Goal: Navigation & Orientation: Find specific page/section

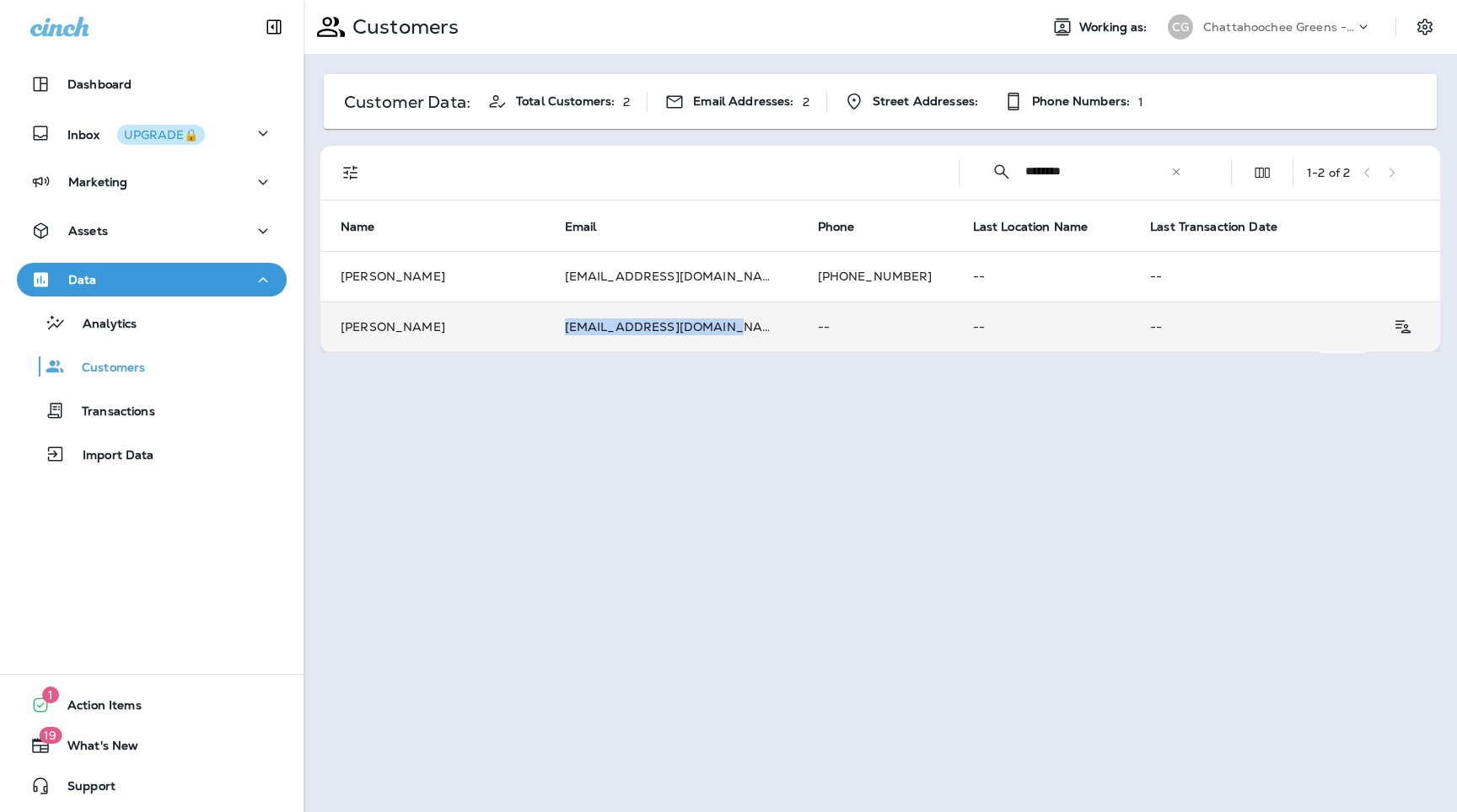
drag, startPoint x: 728, startPoint y: 323, endPoint x: 564, endPoint y: 323, distance: 164.0
click at [564, 323] on td "[EMAIL_ADDRESS][DOMAIN_NAME]" at bounding box center [671, 327] width 253 height 51
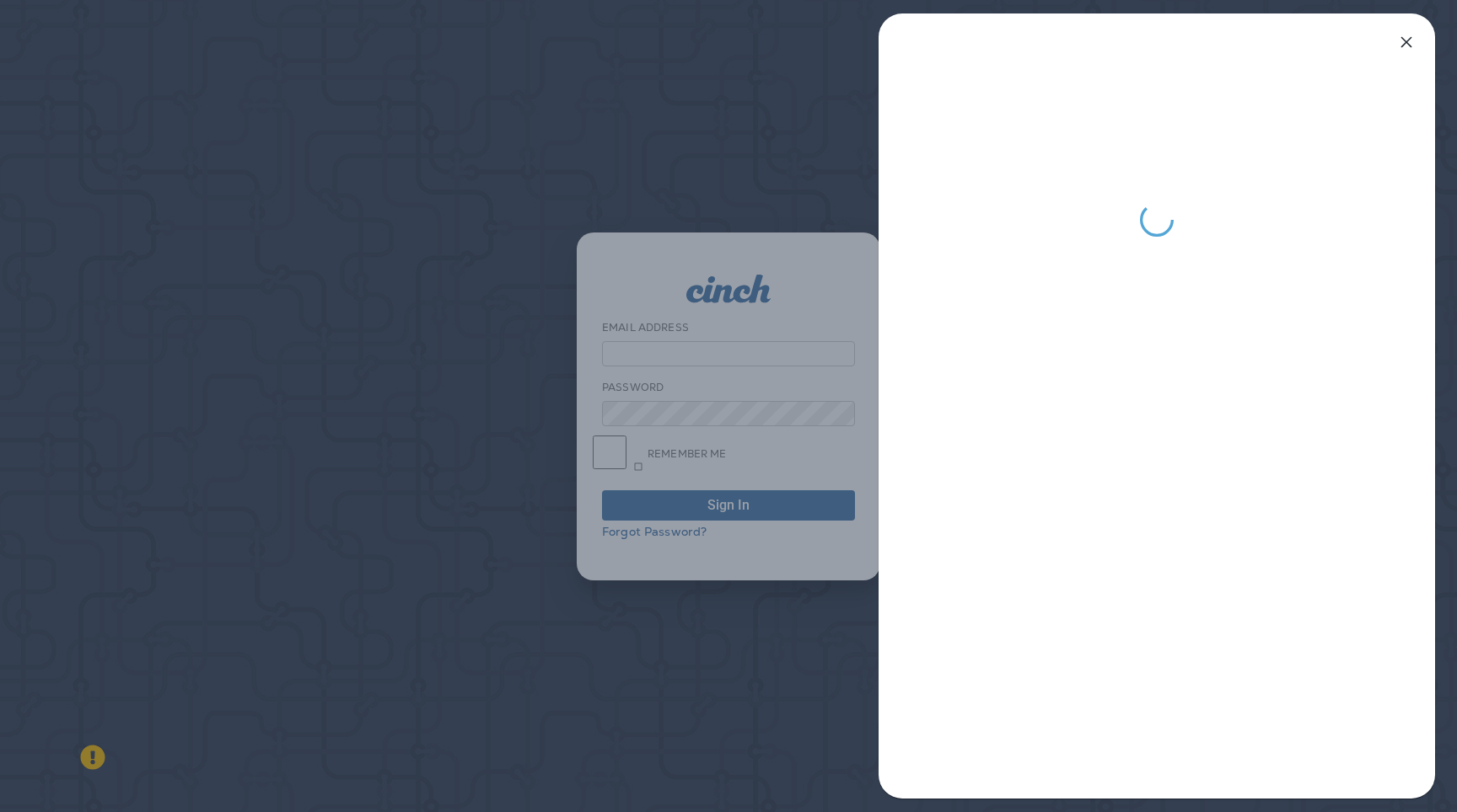
click at [1408, 36] on icon "button" at bounding box center [1406, 42] width 21 height 21
